Goal: Information Seeking & Learning: Check status

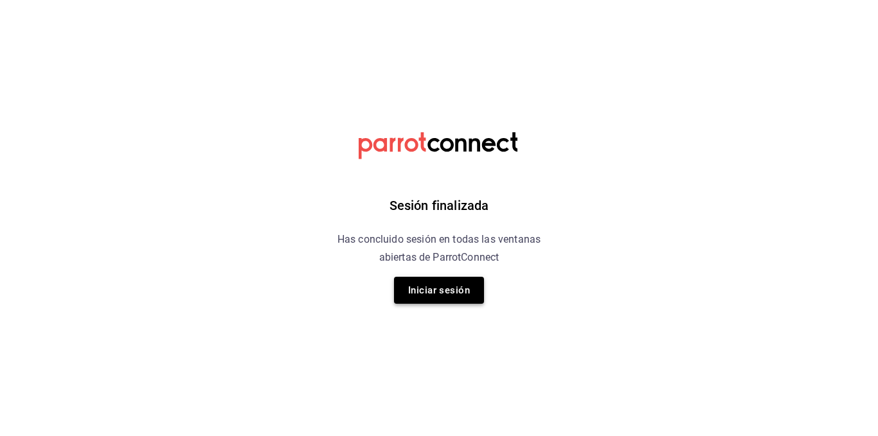
click at [442, 294] on button "Iniciar sesión" at bounding box center [439, 290] width 90 height 27
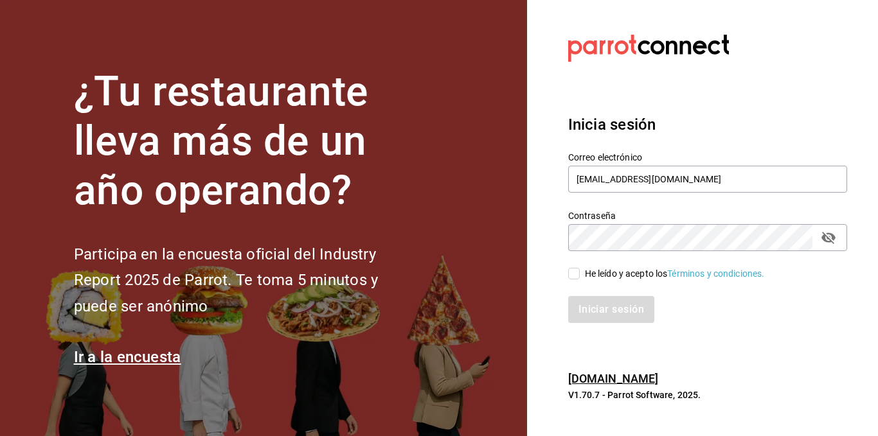
click at [576, 267] on label "He leído y acepto los Términos y condiciones." at bounding box center [666, 273] width 197 height 13
click at [576, 268] on input "He leído y acepto los Términos y condiciones." at bounding box center [574, 274] width 12 height 12
checkbox input "true"
click at [576, 287] on div "Iniciar sesión" at bounding box center [700, 302] width 294 height 42
click at [593, 308] on button "Iniciar sesión" at bounding box center [611, 309] width 87 height 27
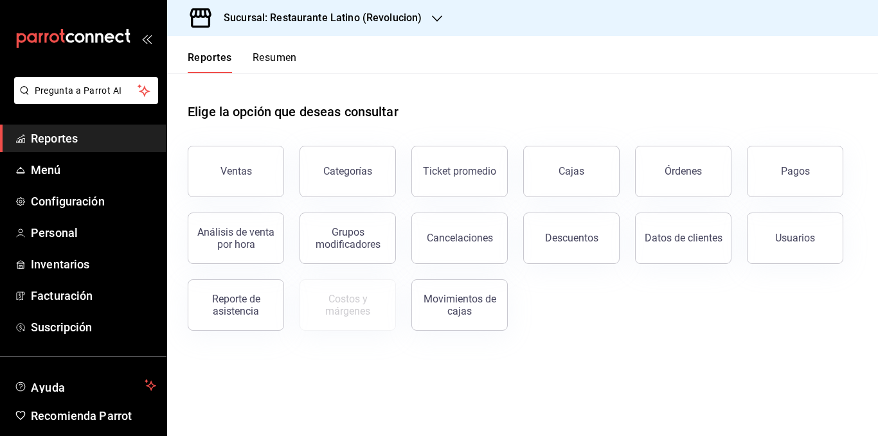
click at [271, 57] on button "Resumen" at bounding box center [275, 62] width 44 height 22
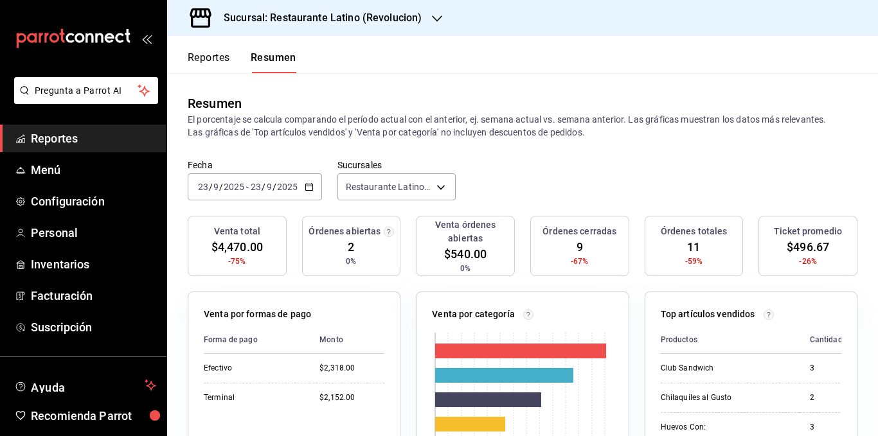
click at [285, 190] on input "2025" at bounding box center [287, 187] width 22 height 10
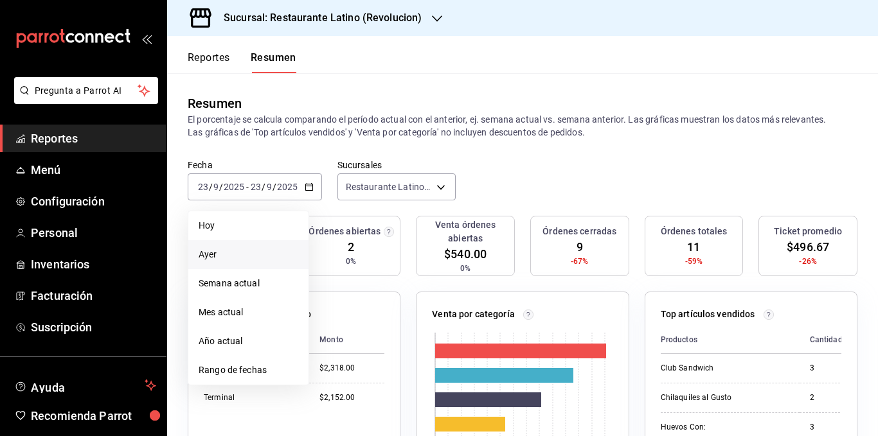
click at [235, 254] on span "Ayer" at bounding box center [249, 254] width 100 height 13
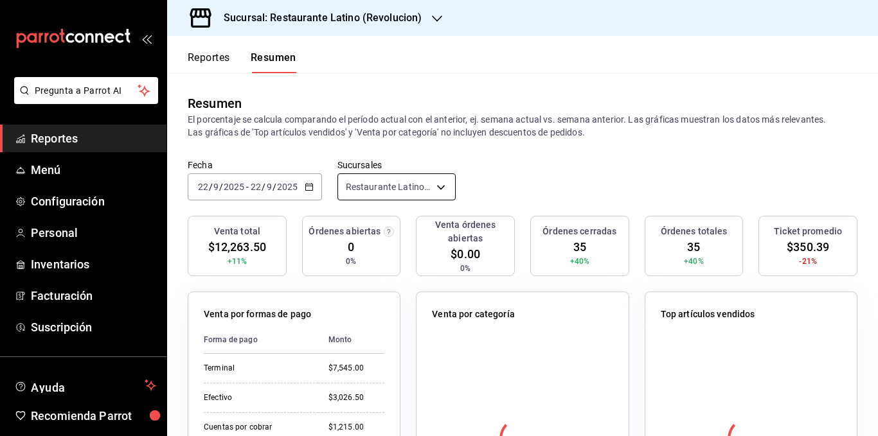
click at [439, 190] on body "Pregunta a Parrot AI Reportes Menú Configuración Personal Inventarios Facturaci…" at bounding box center [439, 218] width 878 height 436
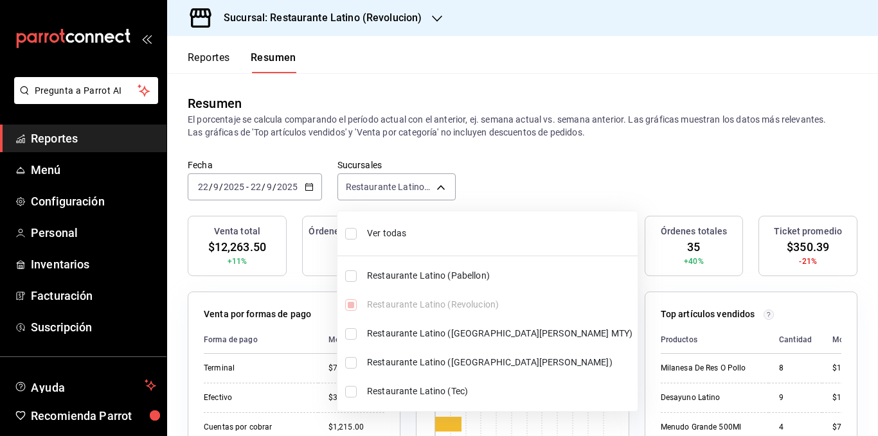
click at [418, 233] on span "Ver todas" at bounding box center [499, 233] width 265 height 13
type input "[object Object],[object Object],[object Object],[object Object],[object Object]"
checkbox input "true"
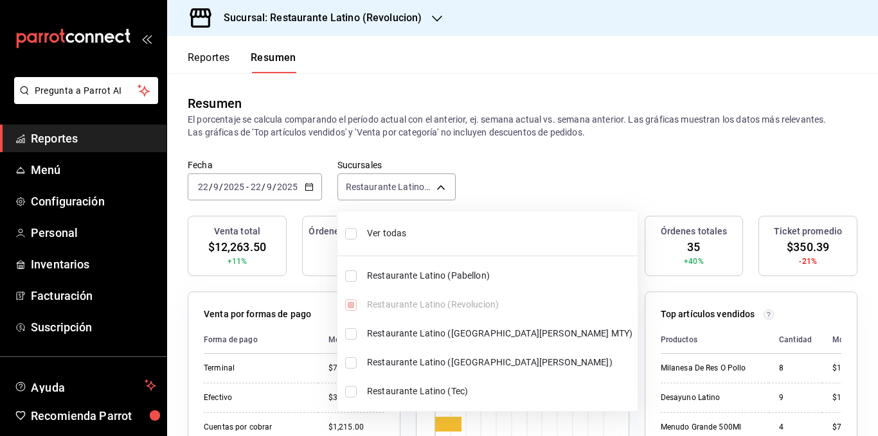
checkbox input "true"
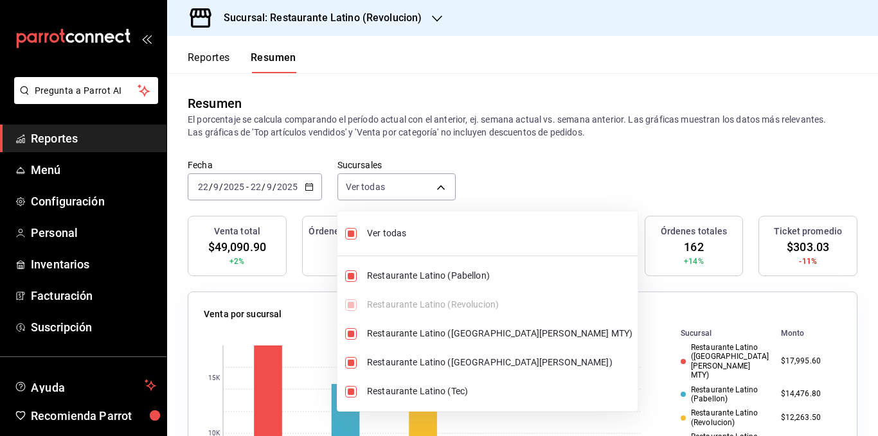
click at [472, 141] on div at bounding box center [439, 218] width 878 height 436
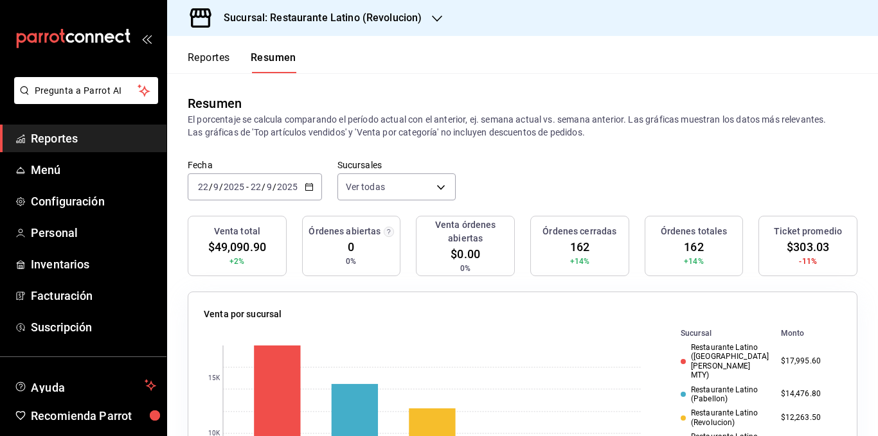
click at [470, 135] on p "El porcentaje se calcula comparando el período actual con el anterior, ej. sema…" at bounding box center [523, 126] width 670 height 26
click at [216, 60] on button "Reportes" at bounding box center [209, 62] width 42 height 22
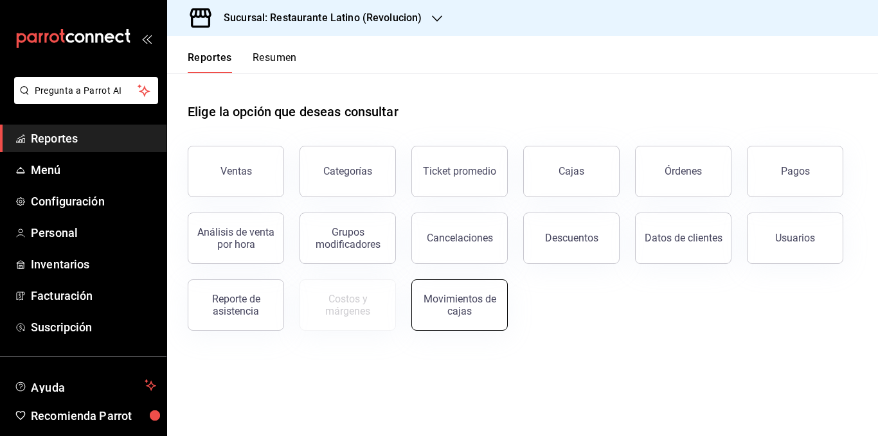
click at [466, 289] on button "Movimientos de cajas" at bounding box center [459, 305] width 96 height 51
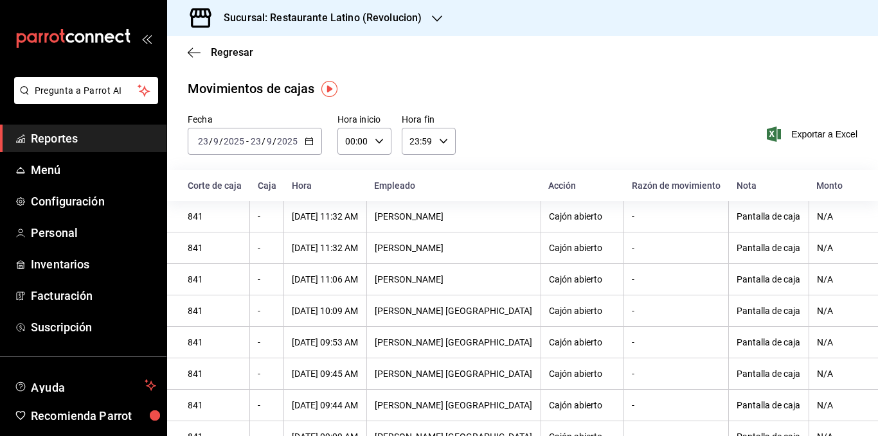
click at [411, 15] on h3 "Sucursal: Restaurante Latino (Revolucion)" at bounding box center [317, 17] width 208 height 15
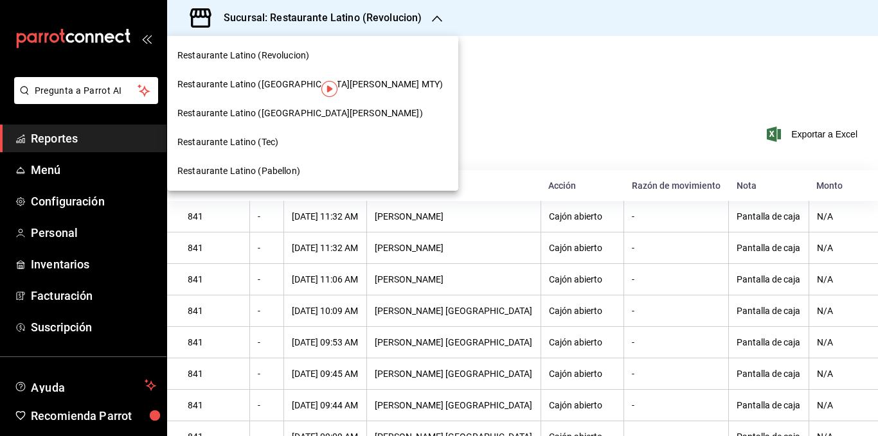
click at [304, 82] on span "Restaurante Latino ([GEOGRAPHIC_DATA][PERSON_NAME] MTY)" at bounding box center [309, 84] width 265 height 13
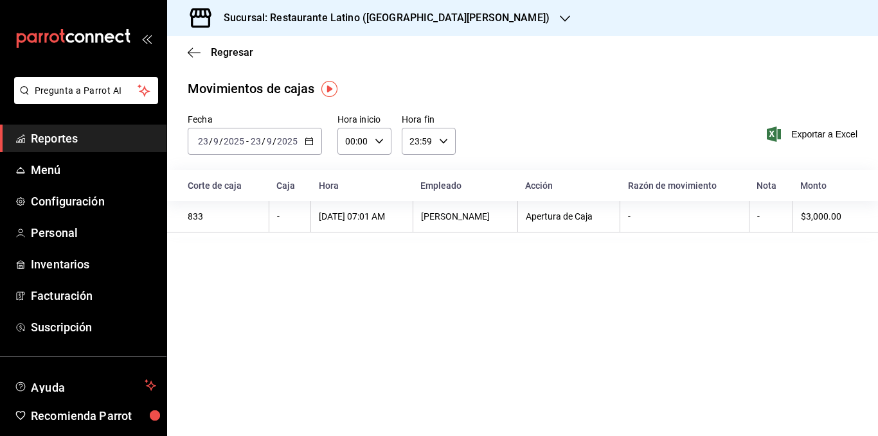
click at [310, 143] on icon "button" at bounding box center [309, 141] width 9 height 9
click at [243, 201] on li "Ayer" at bounding box center [248, 209] width 120 height 29
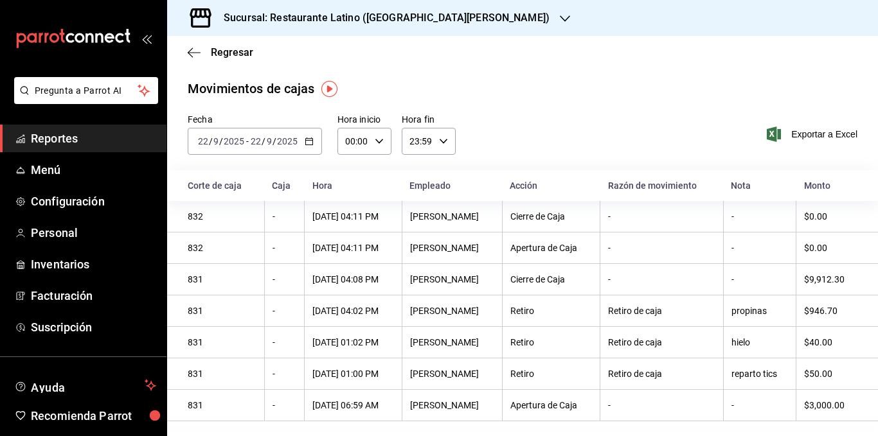
click at [460, 111] on div "Movimientos [PERSON_NAME] Fecha [DATE] [DATE] - [DATE] [DATE] Hora inicio 00:00…" at bounding box center [522, 253] width 711 height 348
click at [578, 144] on div "Fecha [DATE] [DATE] - [DATE] [DATE] Hora inicio 00:00 Hora inicio Hora fin 23:5…" at bounding box center [522, 142] width 711 height 57
click at [575, 138] on div "Fecha [DATE] [DATE] - [DATE] [DATE] Hora inicio 00:00 Hora inicio Hora fin 23:5…" at bounding box center [522, 142] width 711 height 57
click at [823, 312] on div "$946.70" at bounding box center [830, 311] width 53 height 10
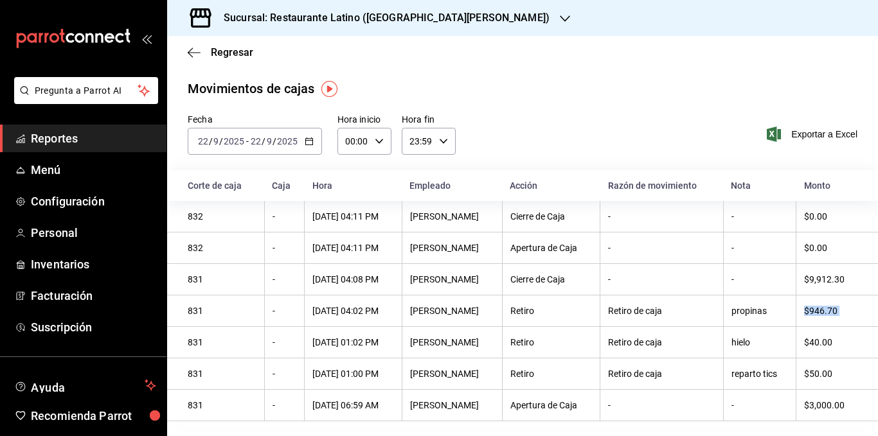
click at [823, 312] on div "$946.70" at bounding box center [830, 311] width 53 height 10
click at [819, 346] on div "$40.00" at bounding box center [830, 342] width 53 height 10
click at [819, 375] on div "$50.00" at bounding box center [830, 374] width 53 height 10
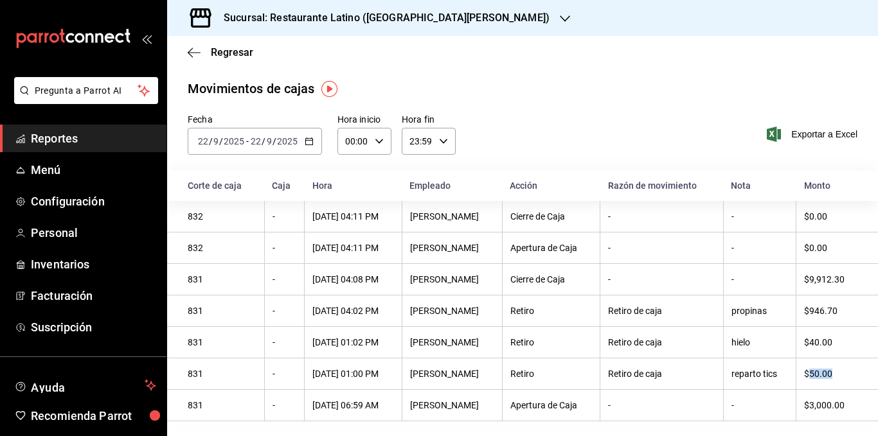
click at [819, 375] on div "$50.00" at bounding box center [830, 374] width 53 height 10
click at [815, 314] on div "$946.70" at bounding box center [830, 311] width 53 height 10
click at [446, 21] on h3 "Sucursal: Restaurante Latino ([GEOGRAPHIC_DATA][PERSON_NAME])" at bounding box center [381, 17] width 336 height 15
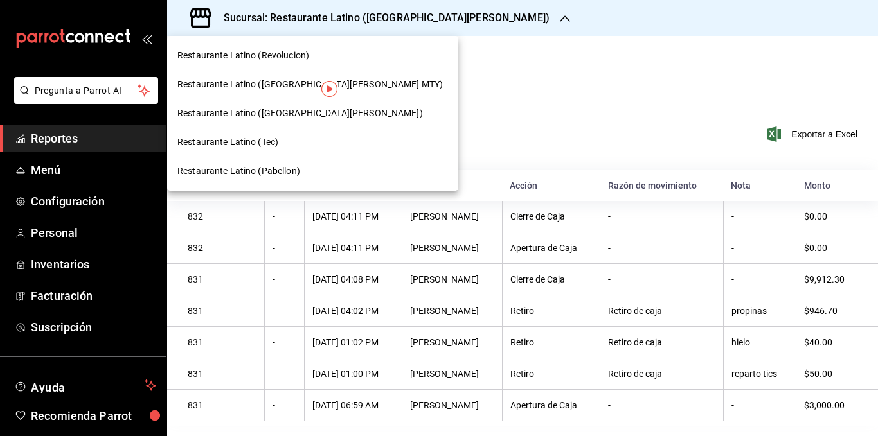
click at [314, 51] on div "Restaurante Latino (Revolucion)" at bounding box center [312, 55] width 271 height 13
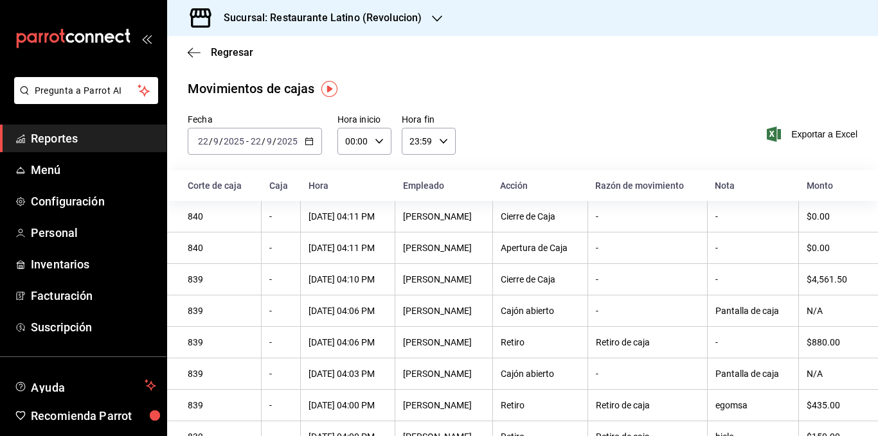
click at [582, 145] on div "Fecha [DATE] [DATE] - [DATE] [DATE] Hora inicio 00:00 Hora inicio Hora fin 23:5…" at bounding box center [522, 142] width 711 height 57
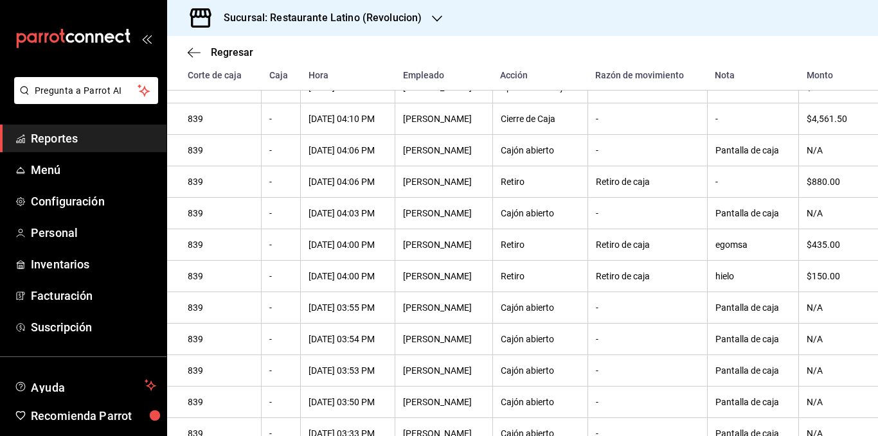
scroll to position [116, 0]
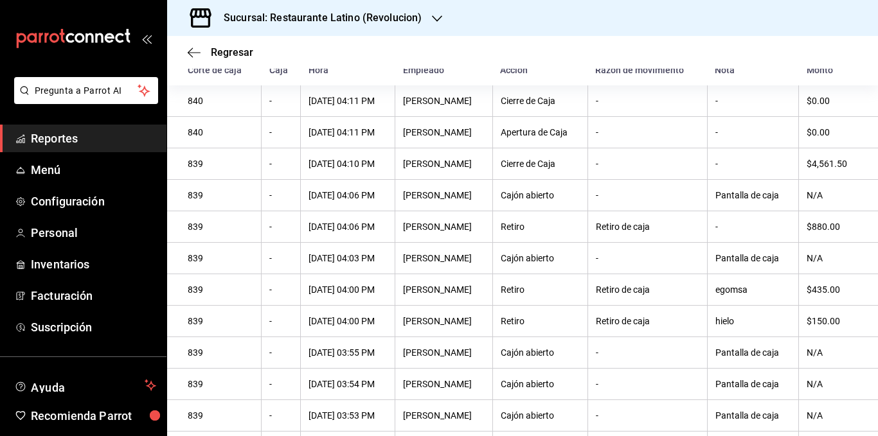
click at [815, 326] on div "$150.00" at bounding box center [832, 321] width 51 height 10
click at [819, 230] on div "$880.00" at bounding box center [832, 227] width 51 height 10
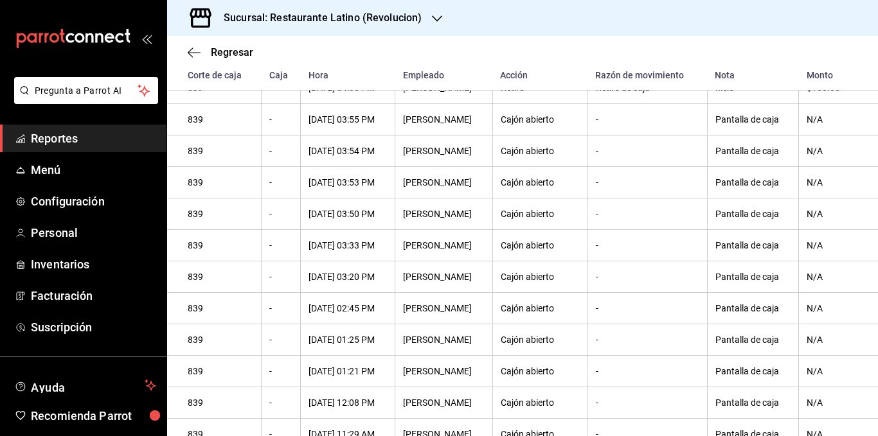
scroll to position [630, 0]
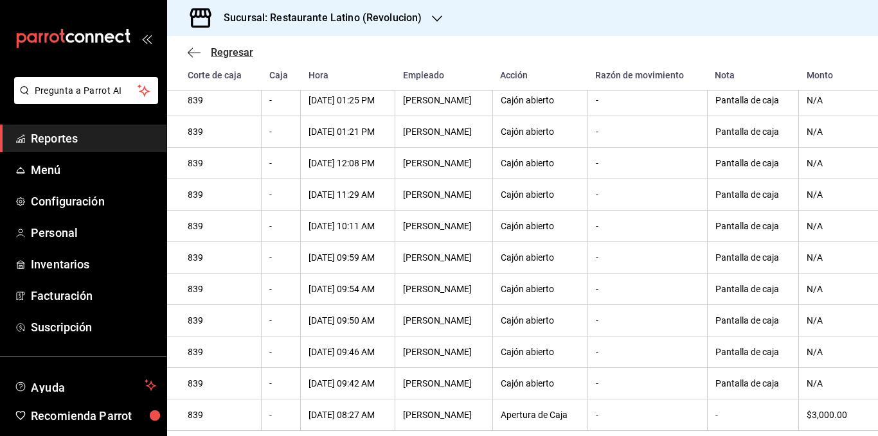
click at [240, 49] on span "Regresar" at bounding box center [232, 52] width 42 height 12
